Goal: Task Accomplishment & Management: Use online tool/utility

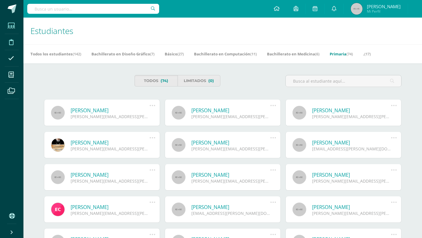
click at [14, 40] on span at bounding box center [11, 41] width 13 height 13
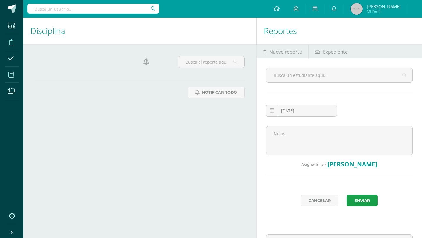
click at [12, 72] on icon at bounding box center [10, 75] width 5 height 6
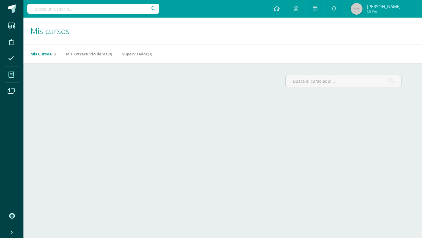
click at [11, 79] on span at bounding box center [11, 74] width 13 height 13
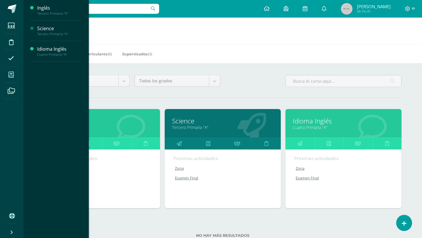
click at [309, 129] on link "Cuarto Primaria "A"" at bounding box center [343, 128] width 101 height 6
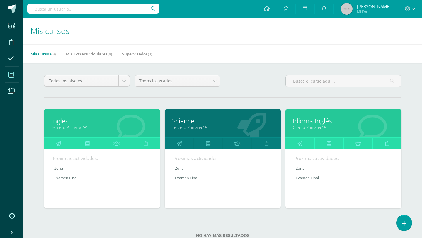
click at [86, 127] on link "Tercero Primaria "A"" at bounding box center [101, 128] width 101 height 6
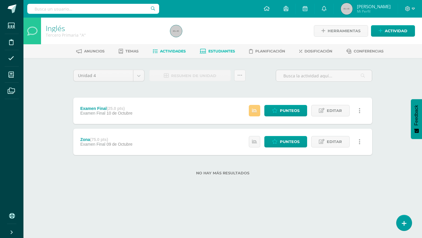
click at [219, 53] on span "Estudiantes" at bounding box center [221, 51] width 27 height 4
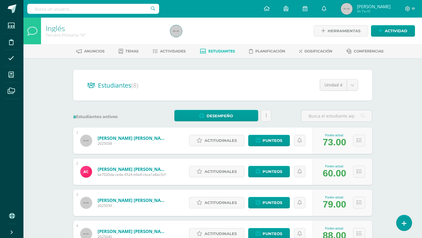
scroll to position [42, 0]
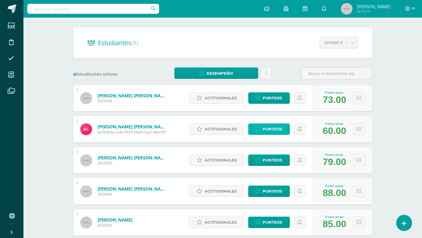
click at [270, 132] on span "Punteos" at bounding box center [272, 129] width 20 height 11
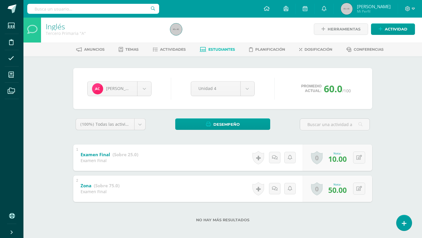
scroll to position [5, 0]
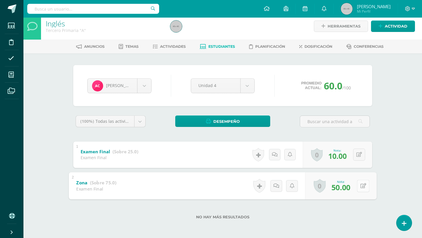
click at [357, 186] on button at bounding box center [363, 186] width 12 height 12
click at [331, 187] on input "50.00" at bounding box center [322, 187] width 23 height 12
type input "55"
click at [213, 47] on span "Estudiantes" at bounding box center [221, 46] width 27 height 4
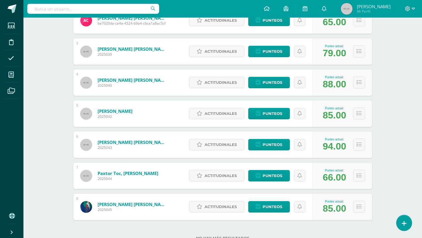
scroll to position [172, 0]
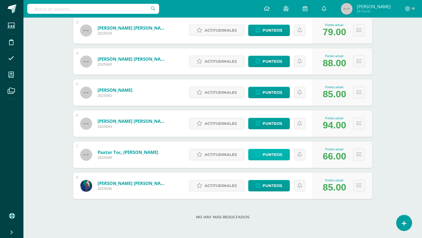
click at [272, 157] on span "Punteos" at bounding box center [272, 154] width 20 height 11
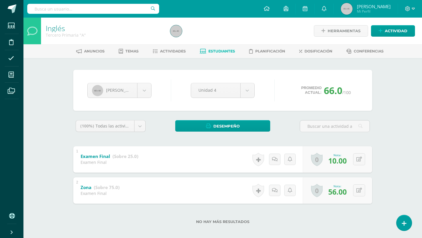
click at [338, 192] on span "56.00" at bounding box center [337, 192] width 18 height 10
click at [356, 188] on button at bounding box center [359, 190] width 12 height 12
click at [333, 193] on input "56.00" at bounding box center [322, 192] width 23 height 12
type input "5"
type input "61"
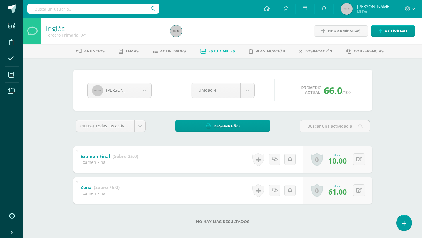
click at [222, 52] on span "Estudiantes" at bounding box center [221, 51] width 27 height 4
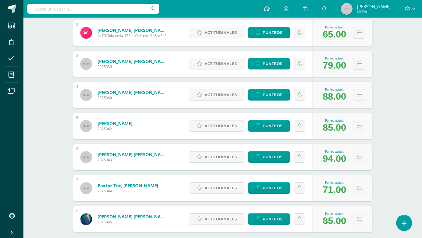
scroll to position [172, 0]
